Goal: Register for event/course

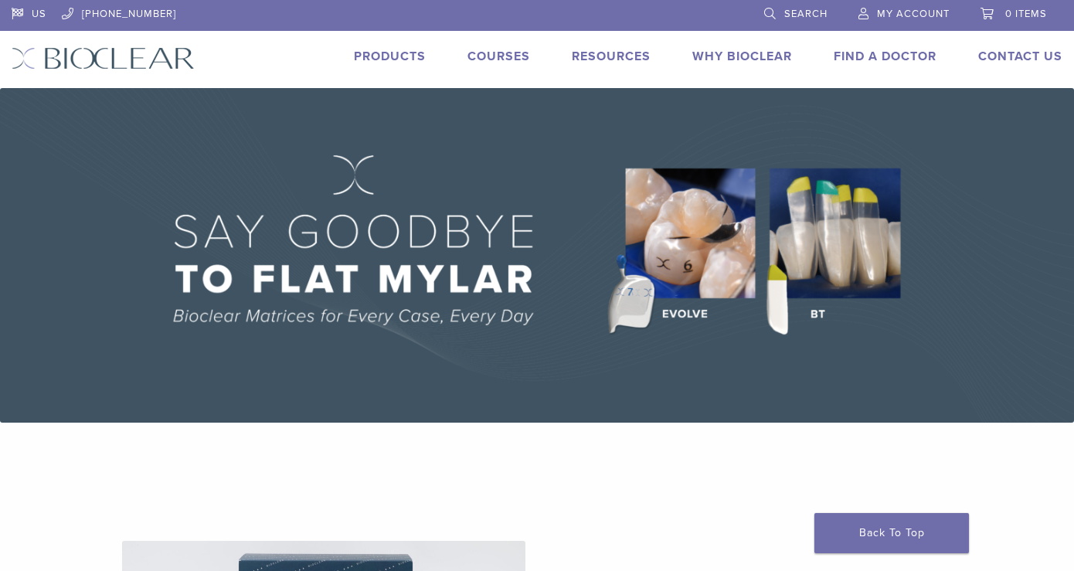
click at [815, 13] on span "Search" at bounding box center [805, 14] width 43 height 12
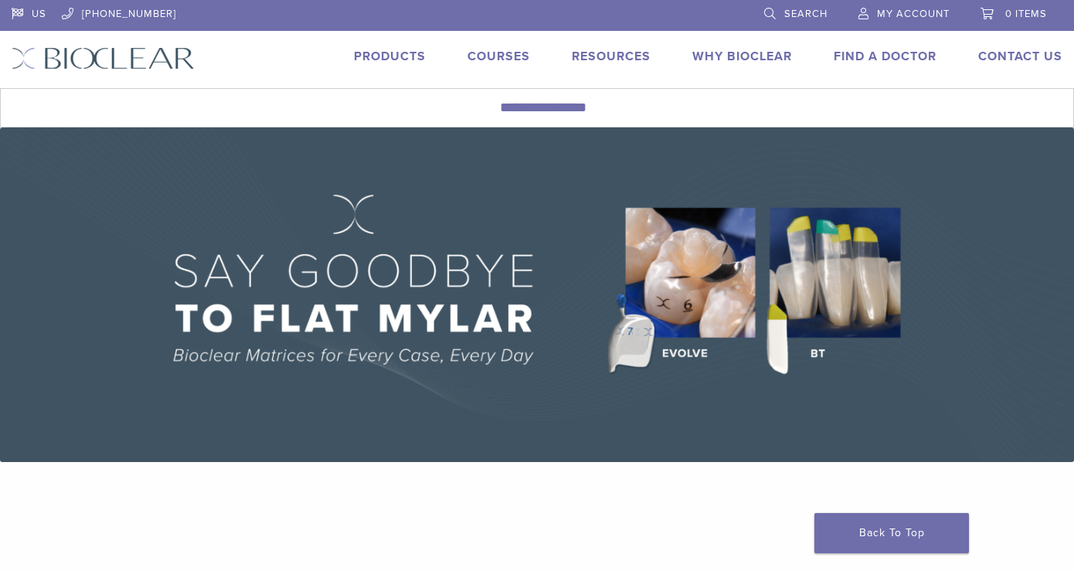
click at [513, 56] on link "Courses" at bounding box center [499, 56] width 63 height 15
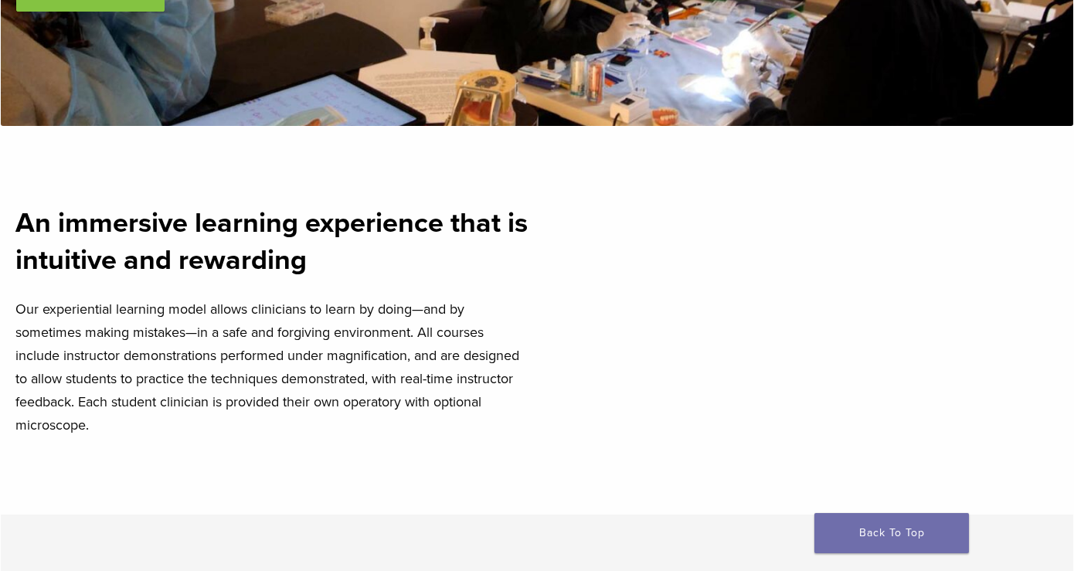
scroll to position [267, 0]
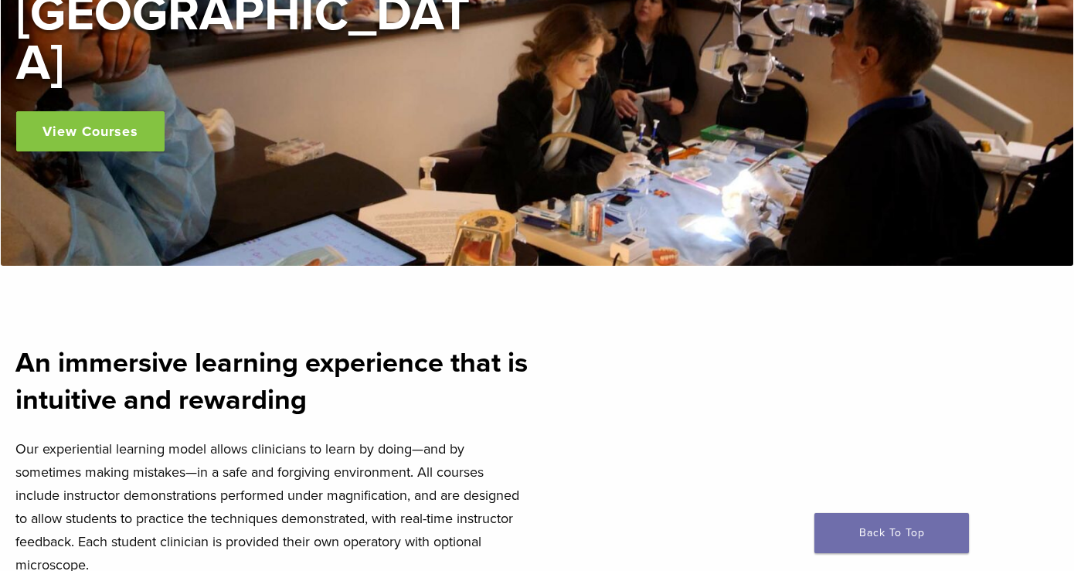
click at [119, 111] on link "View Courses" at bounding box center [90, 131] width 148 height 40
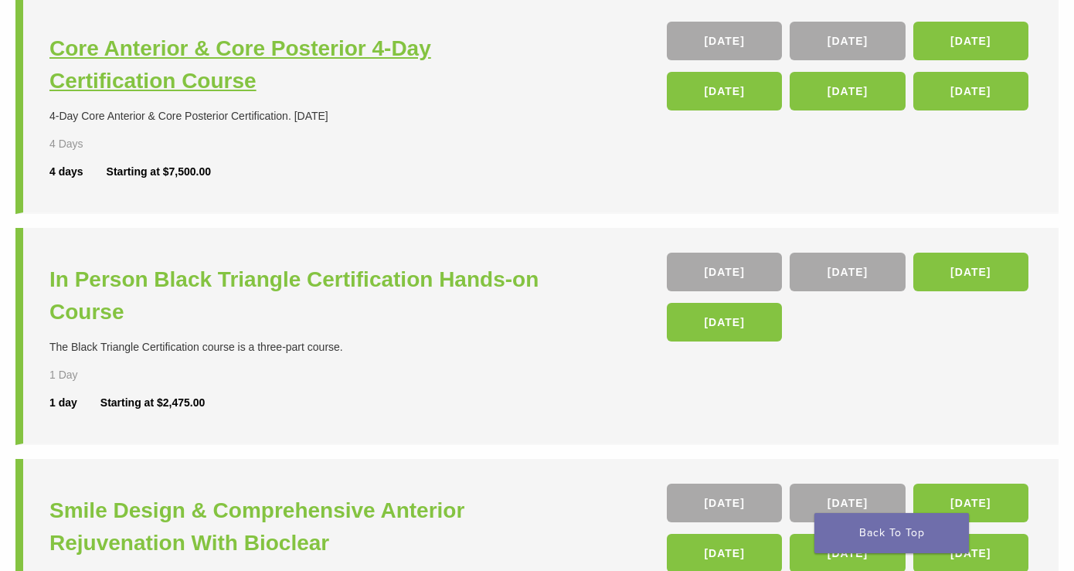
scroll to position [418, 0]
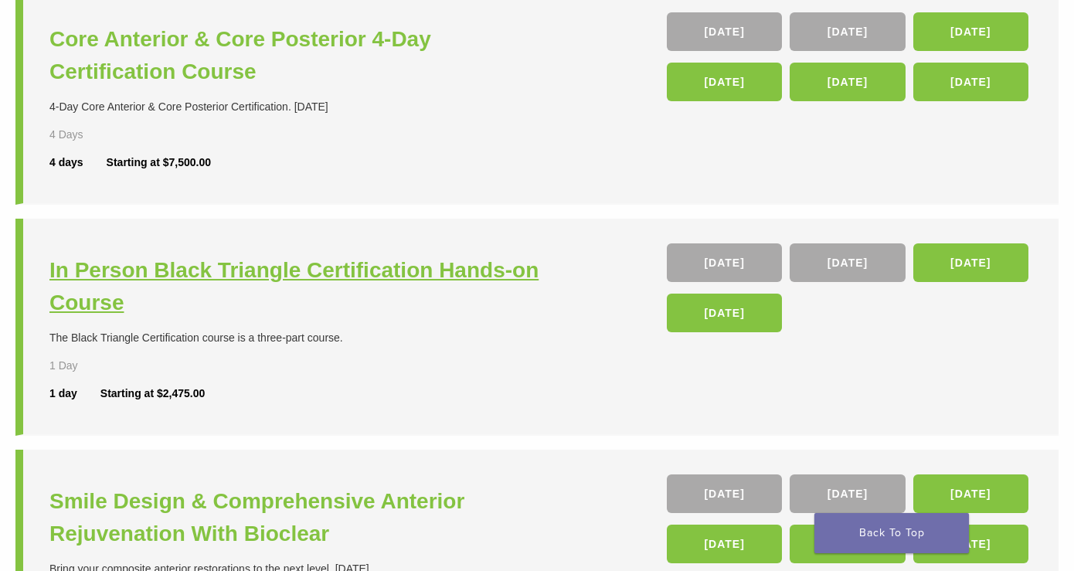
click at [255, 270] on h3 "In Person Black Triangle Certification Hands-on Course" at bounding box center [294, 286] width 491 height 65
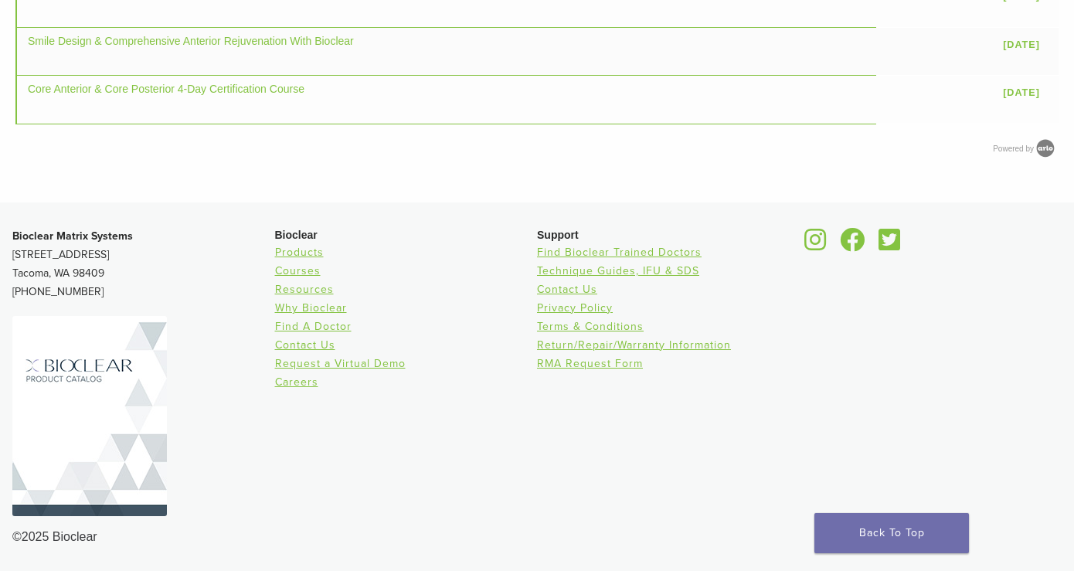
scroll to position [1042, 0]
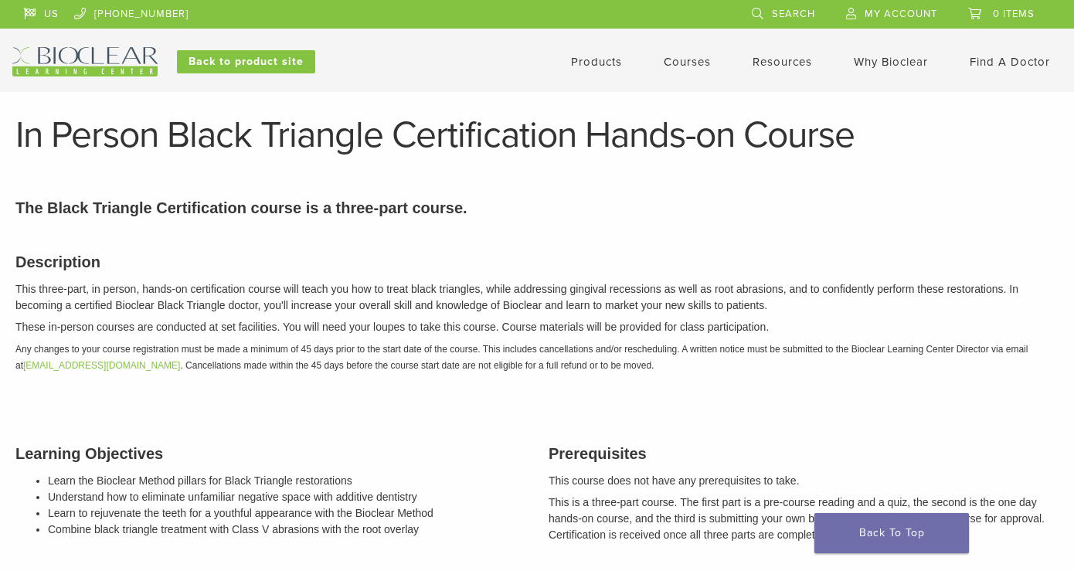
scroll to position [1042, 0]
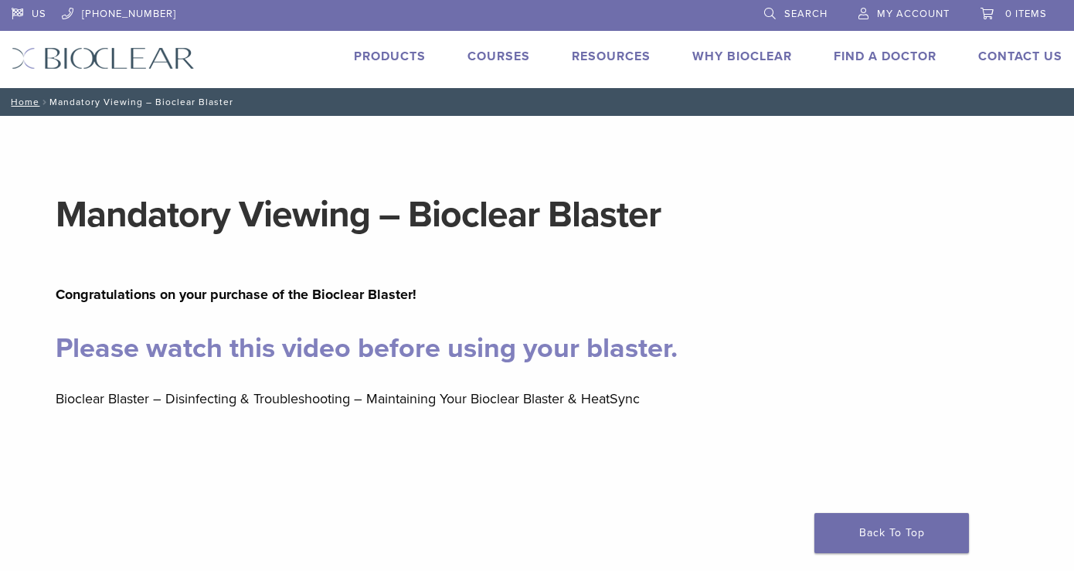
scroll to position [322, 0]
